Goal: Transaction & Acquisition: Purchase product/service

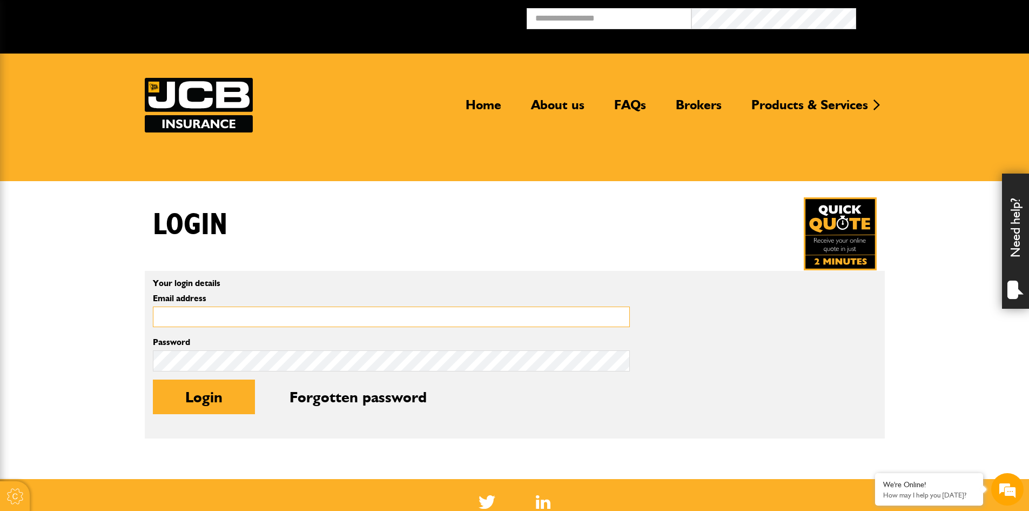
click at [194, 315] on input "Email address" at bounding box center [391, 316] width 477 height 21
type input "**********"
click at [207, 402] on button "Login" at bounding box center [204, 396] width 102 height 35
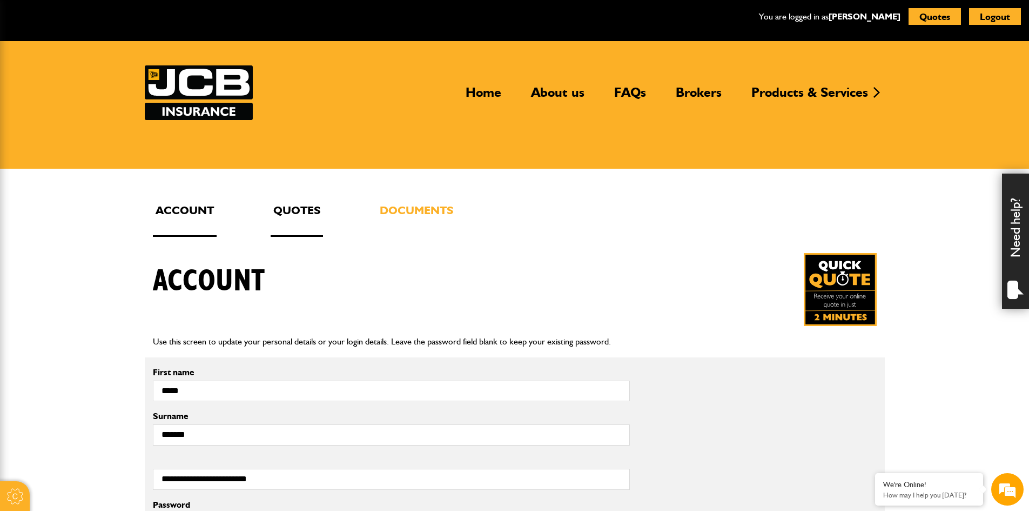
drag, startPoint x: 296, startPoint y: 214, endPoint x: 312, endPoint y: 217, distance: 17.0
click at [296, 214] on link "Quotes" at bounding box center [297, 219] width 52 height 36
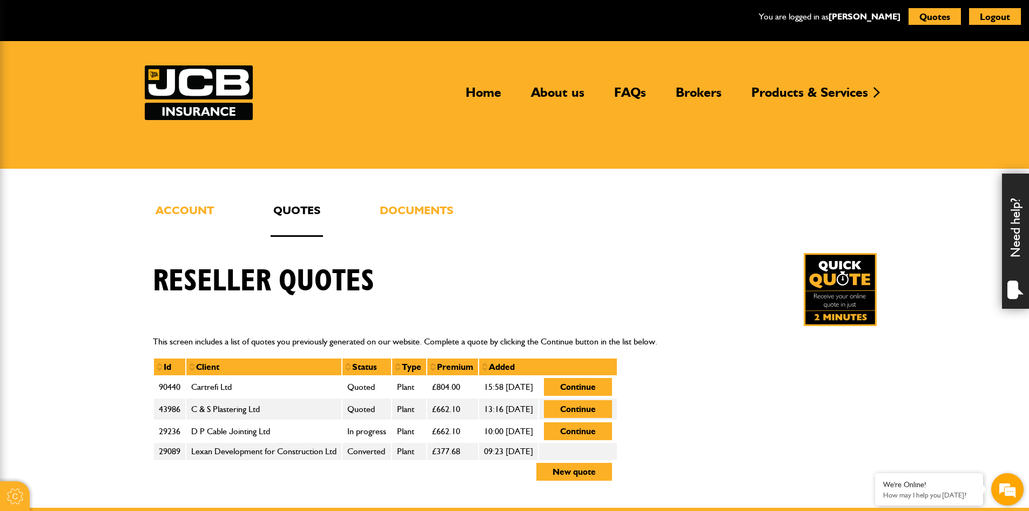
click at [1000, 486] on em at bounding box center [1007, 488] width 29 height 29
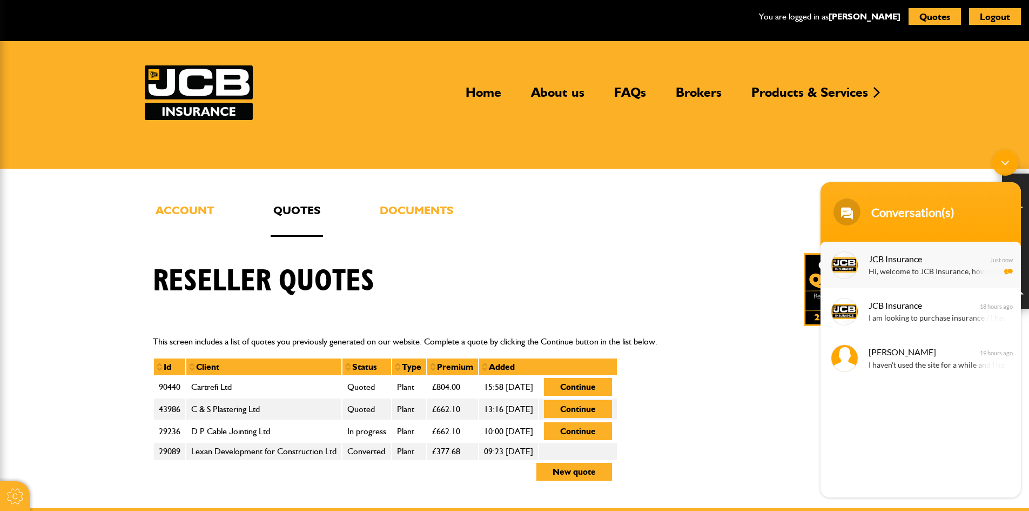
click at [905, 273] on p "Hi, welcome to JCB Insurance, how may I help you?" at bounding box center [937, 272] width 136 height 12
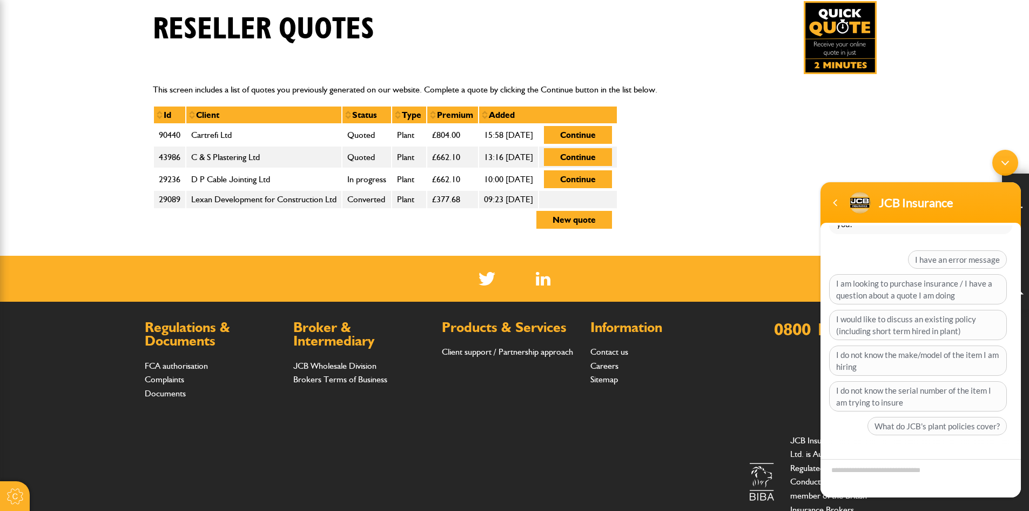
scroll to position [304, 0]
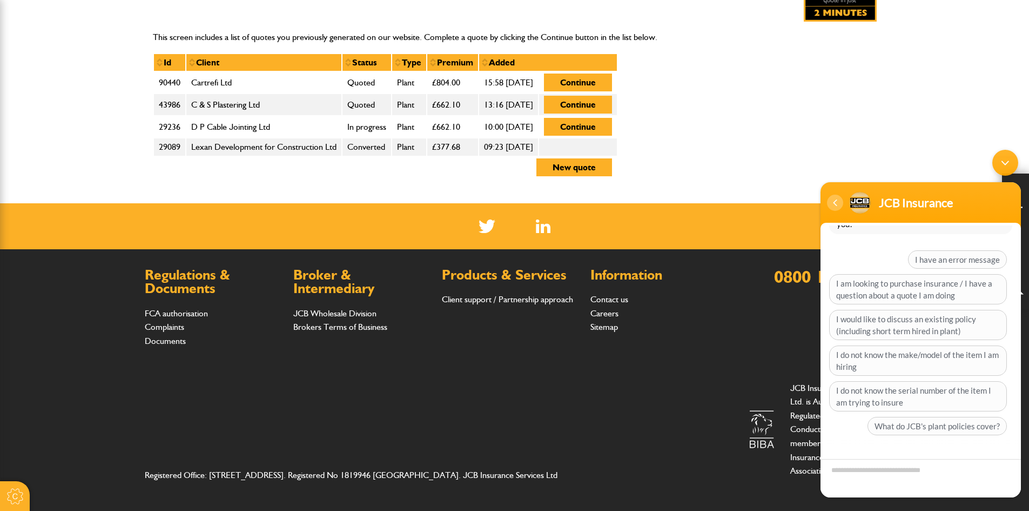
click at [828, 205] on div "Navigation go back" at bounding box center [835, 202] width 16 height 16
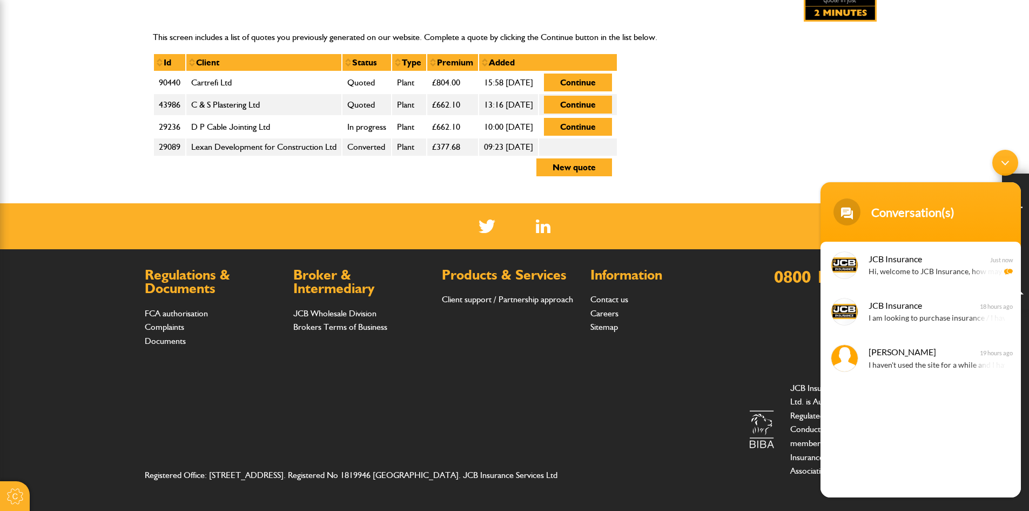
drag, startPoint x: 999, startPoint y: 165, endPoint x: 1803, endPoint y: 314, distance: 817.6
click at [999, 165] on div "Minimize live chat window" at bounding box center [1005, 163] width 26 height 26
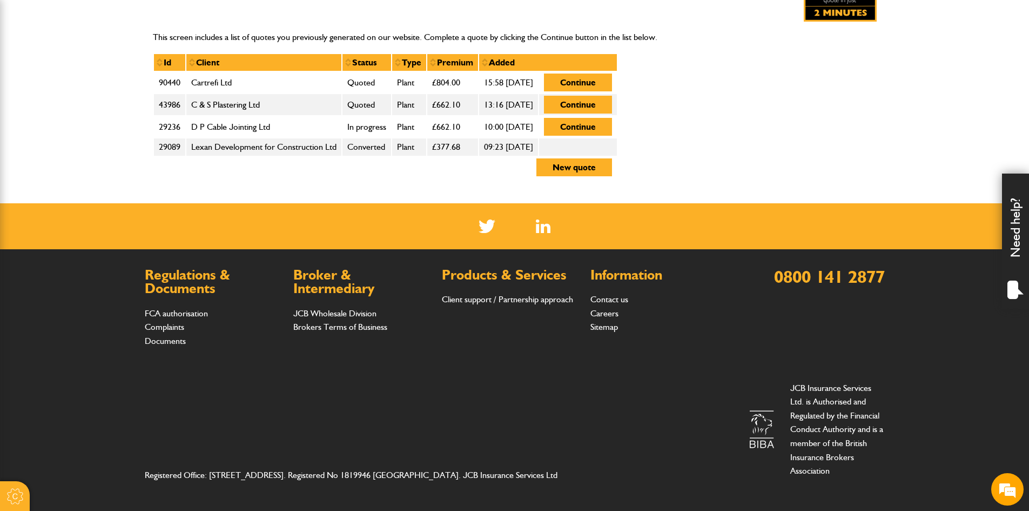
scroll to position [196, 0]
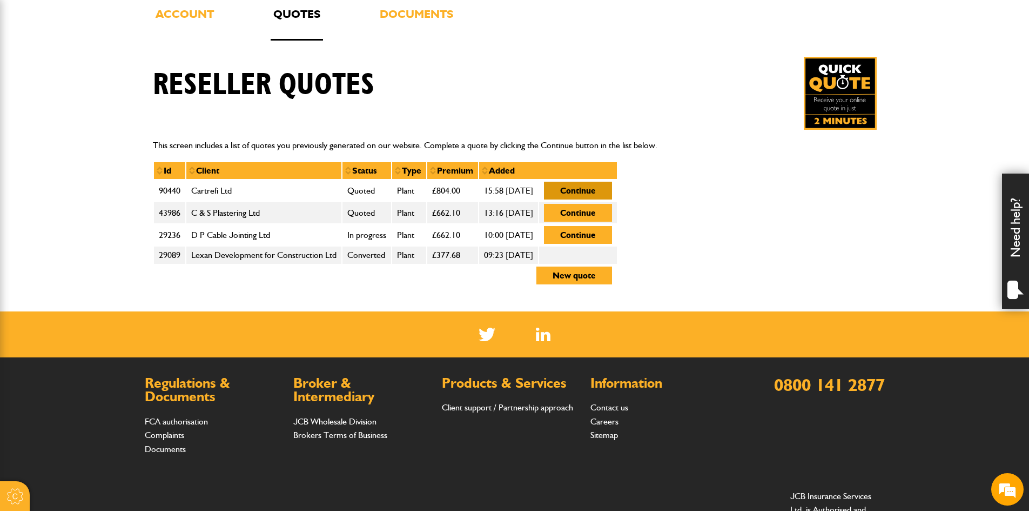
click at [612, 191] on button "Continue" at bounding box center [578, 191] width 68 height 18
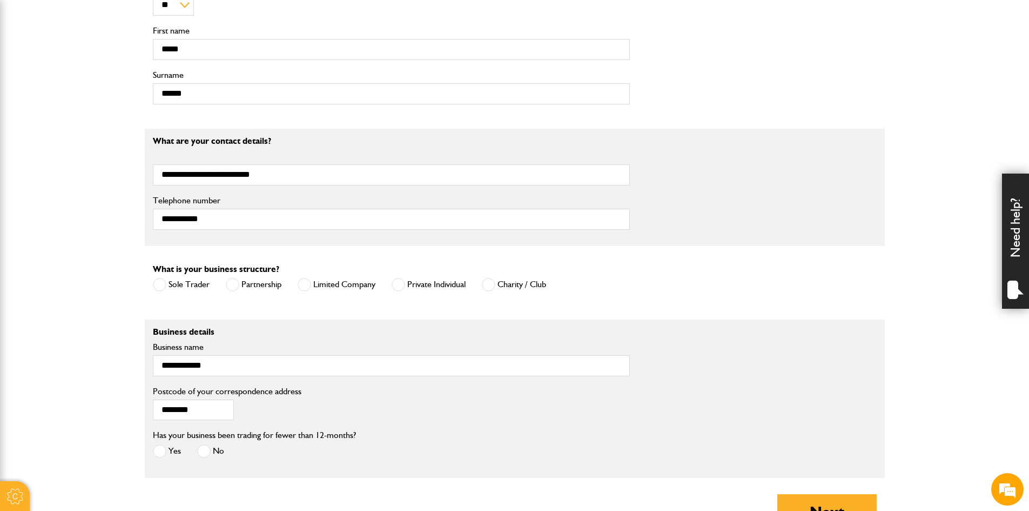
scroll to position [810, 0]
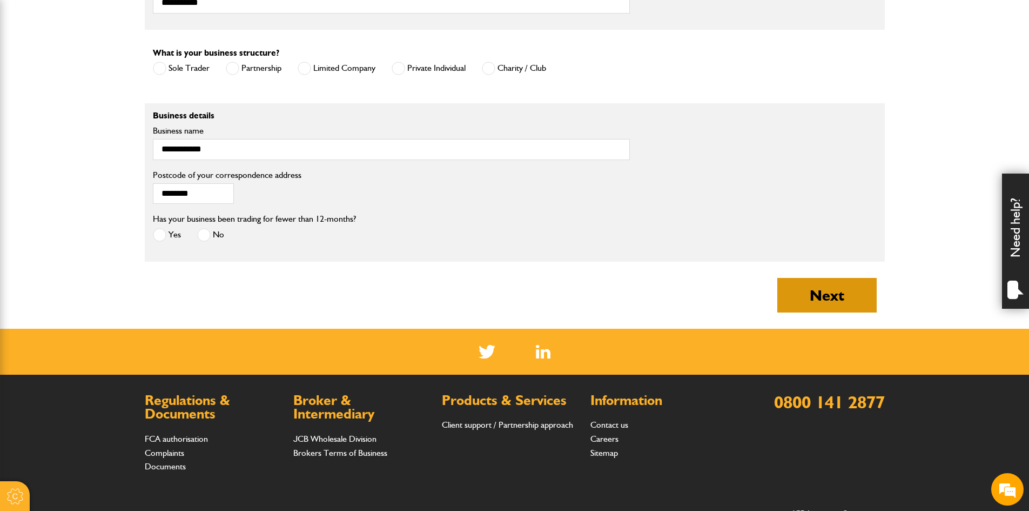
click at [821, 298] on button "Next" at bounding box center [826, 295] width 99 height 35
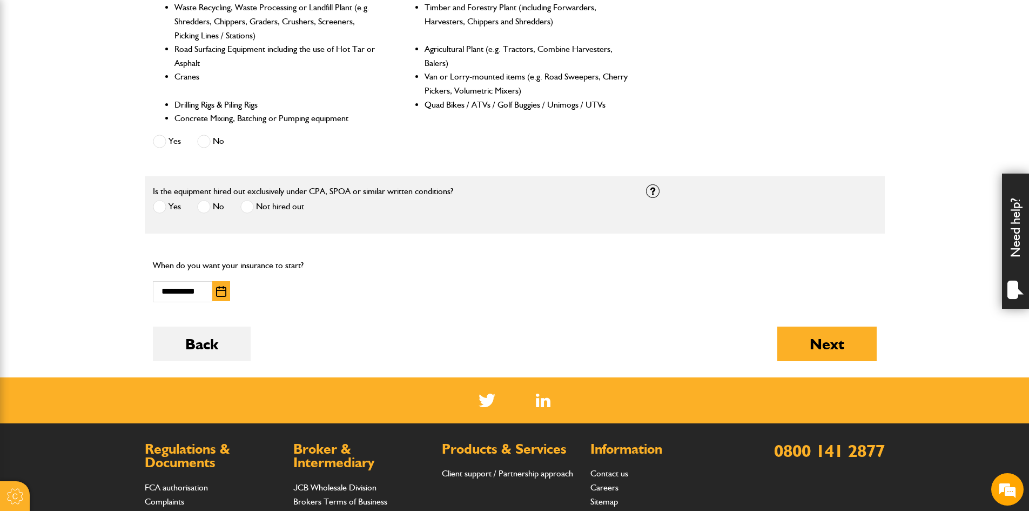
scroll to position [594, 0]
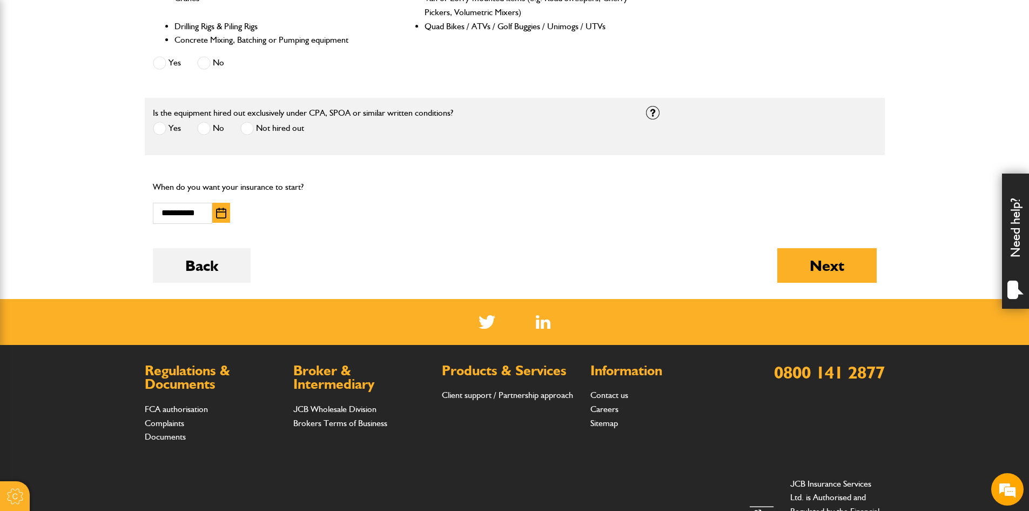
click at [223, 212] on img "button" at bounding box center [221, 212] width 10 height 11
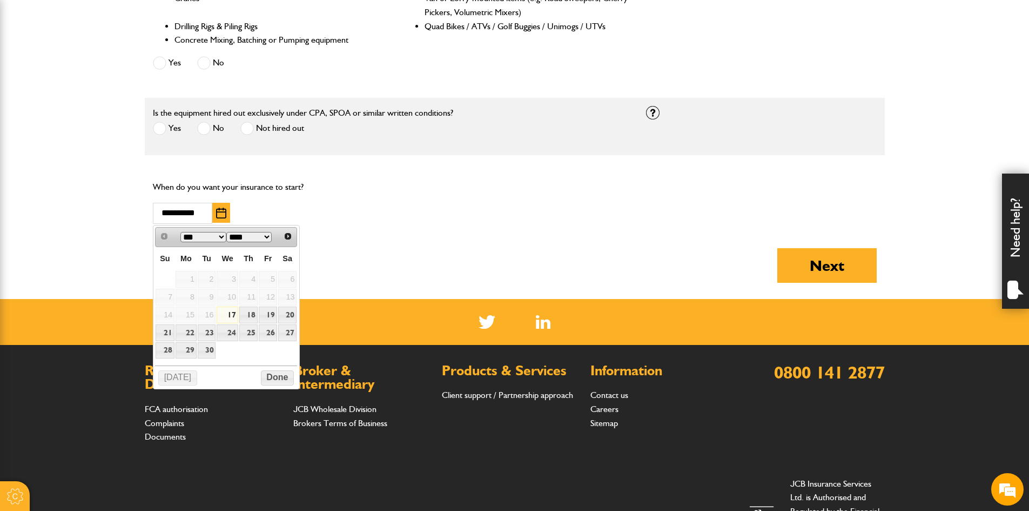
click at [230, 311] on link "17" at bounding box center [227, 314] width 21 height 17
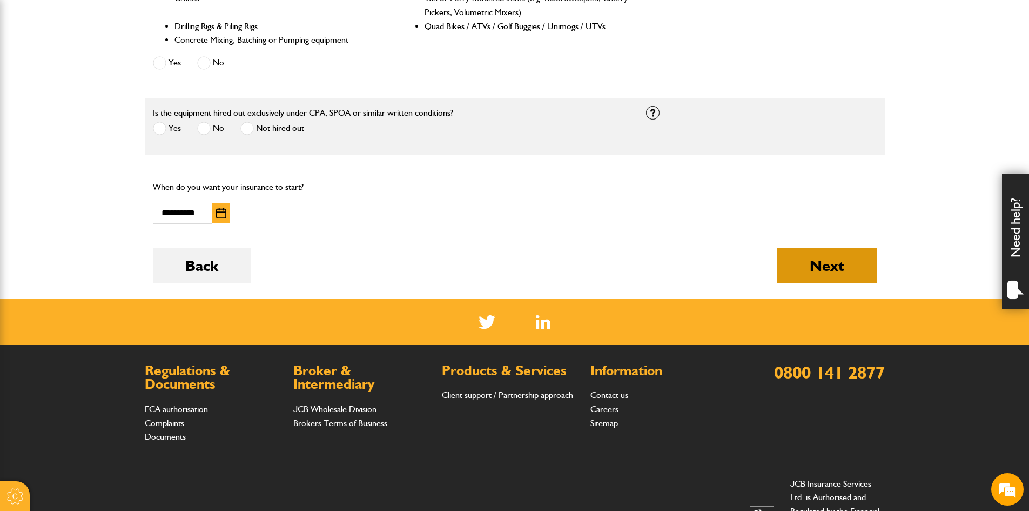
click at [847, 272] on button "Next" at bounding box center [826, 265] width 99 height 35
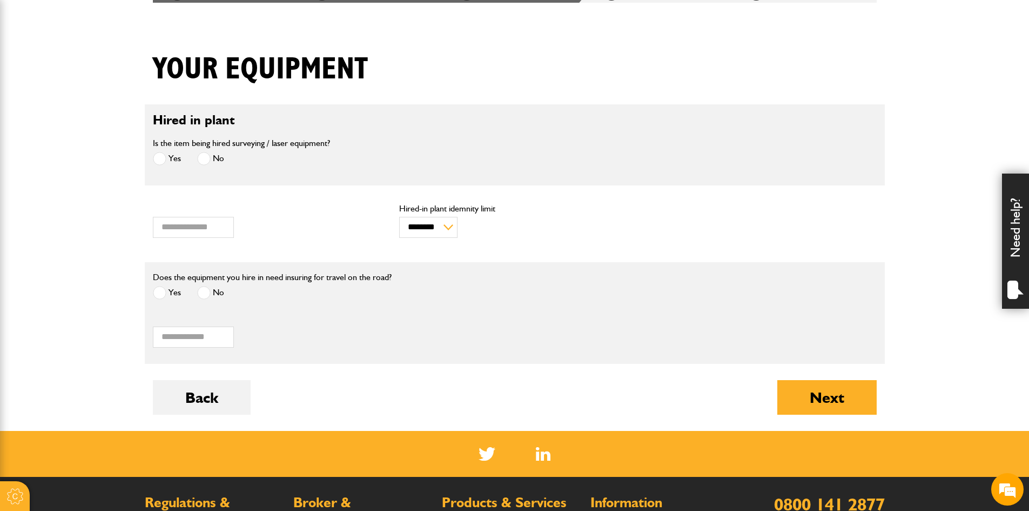
scroll to position [162, 0]
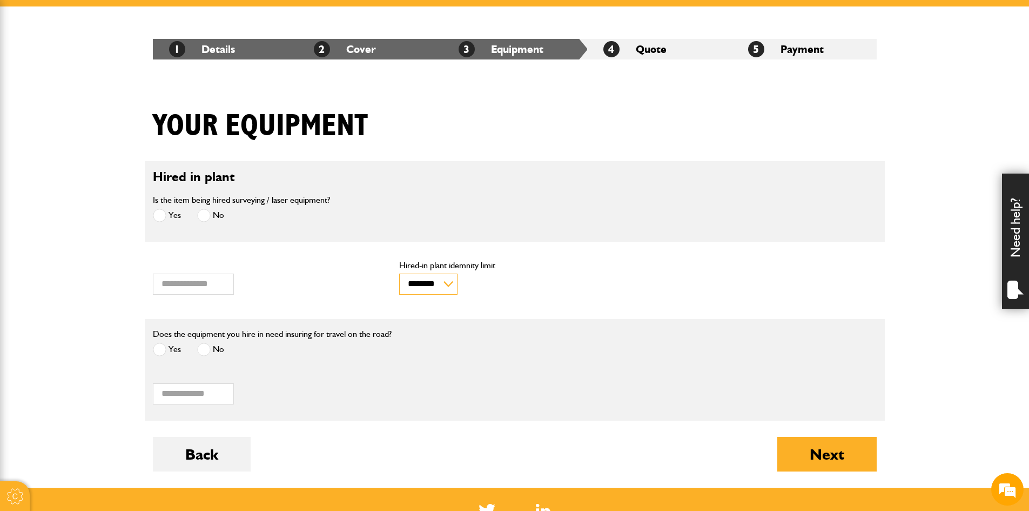
click at [444, 290] on select "******** ********" at bounding box center [428, 283] width 58 height 21
click at [314, 296] on div "***** Annual hiring charges" at bounding box center [268, 280] width 247 height 44
click at [830, 451] on button "Next" at bounding box center [826, 454] width 99 height 35
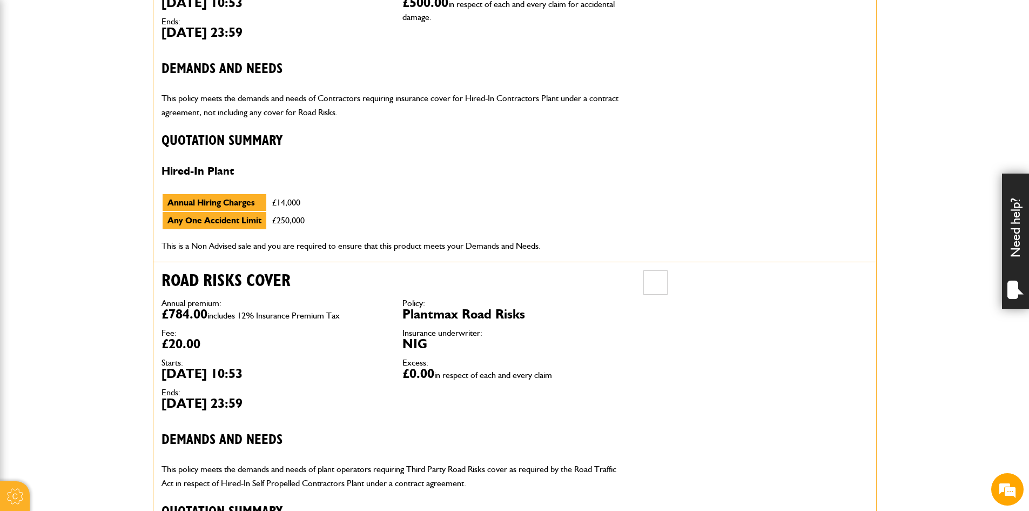
scroll to position [594, 0]
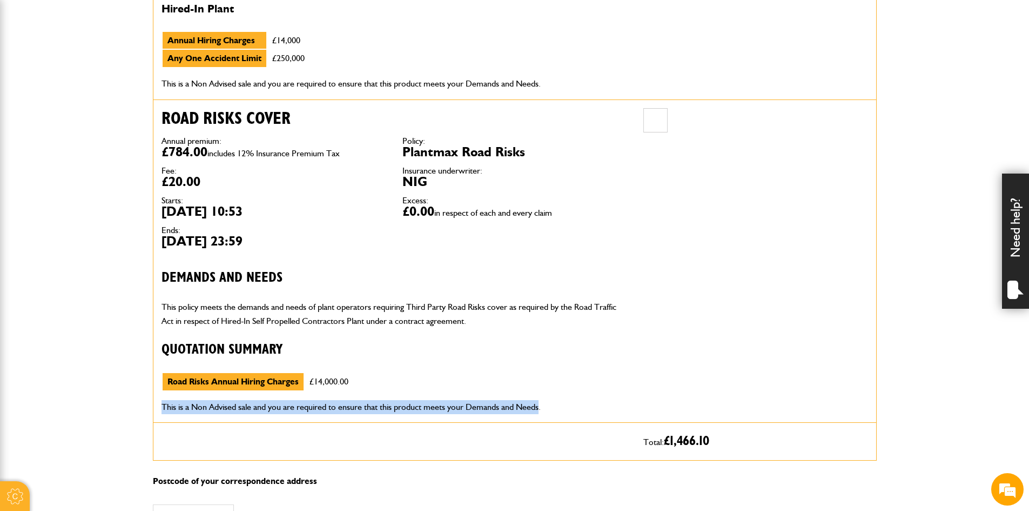
drag, startPoint x: 540, startPoint y: 407, endPoint x: 156, endPoint y: 407, distance: 384.1
click at [156, 407] on div "Road risks cover Annual premium: £784.00 includes 12% Insurance Premium Tax Fee…" at bounding box center [394, 261] width 482 height 323
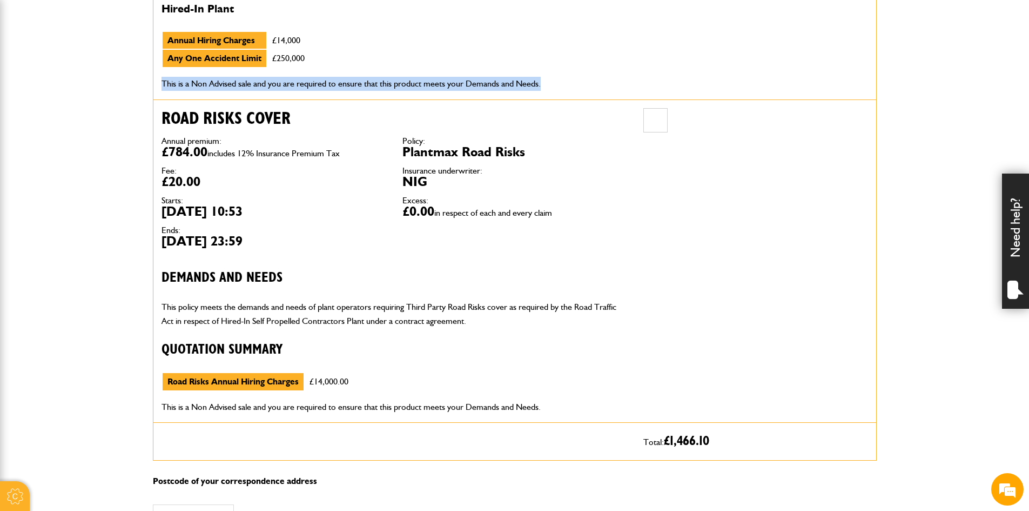
drag, startPoint x: 541, startPoint y: 84, endPoint x: 164, endPoint y: 84, distance: 377.6
click at [164, 84] on p "This is a Non Advised sale and you are required to ensure that this product mee…" at bounding box center [395, 84] width 466 height 14
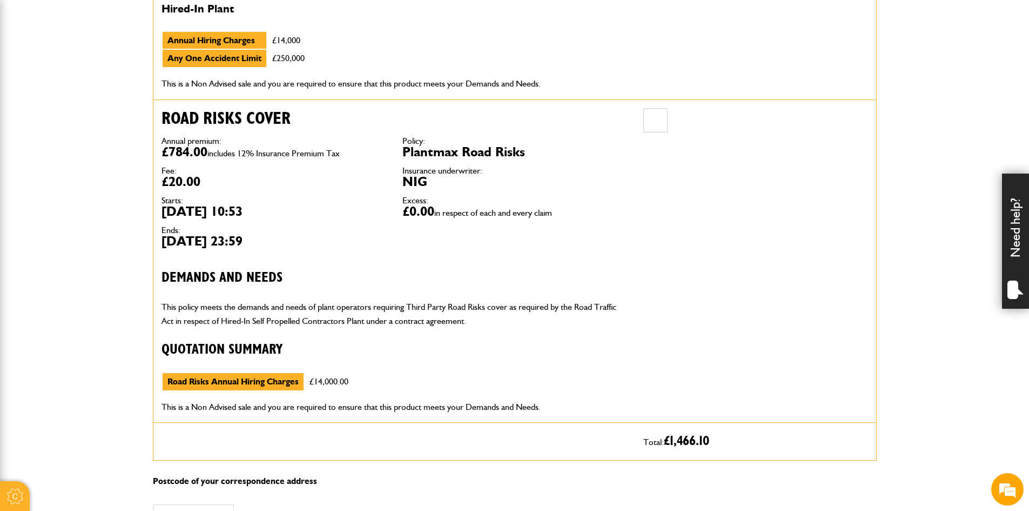
click at [512, 400] on p "This is a Non Advised sale and you are required to ensure that this product mee…" at bounding box center [395, 407] width 466 height 14
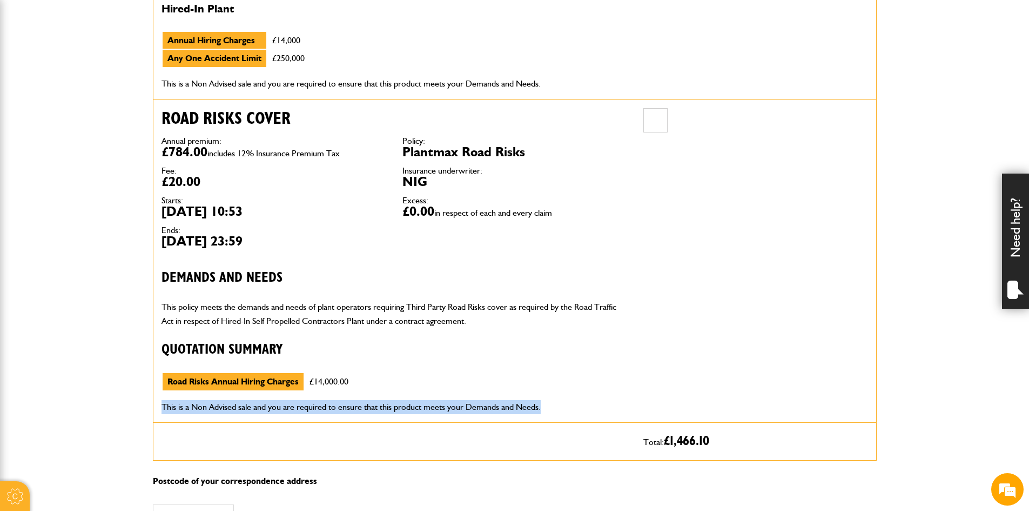
drag, startPoint x: 547, startPoint y: 407, endPoint x: 160, endPoint y: 395, distance: 386.5
click at [160, 395] on div "Road risks cover Annual premium: £784.00 includes 12% Insurance Premium Tax Fee…" at bounding box center [394, 261] width 482 height 323
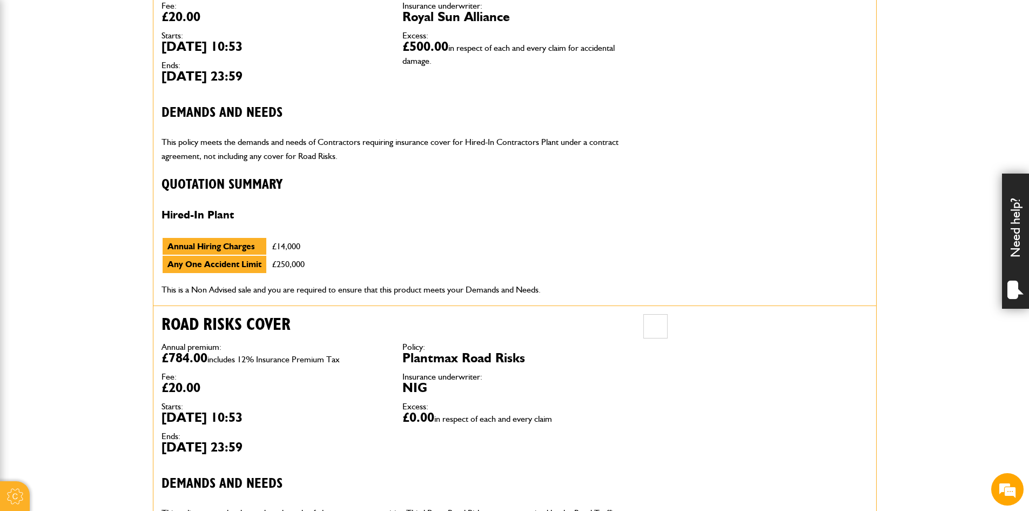
scroll to position [540, 0]
